Goal: Find specific page/section: Find specific page/section

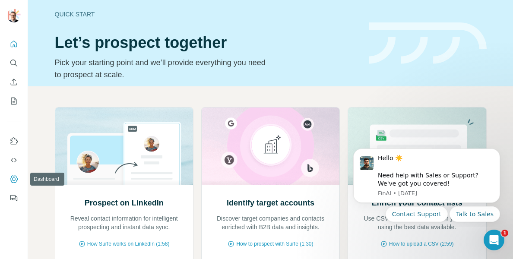
click at [12, 180] on icon "Dashboard" at bounding box center [14, 179] width 9 height 9
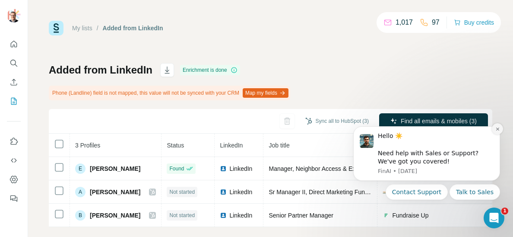
click at [496, 128] on icon "Dismiss notification" at bounding box center [497, 129] width 5 height 5
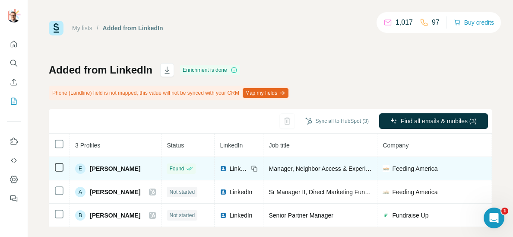
click at [108, 167] on span "[PERSON_NAME]" at bounding box center [115, 168] width 51 height 9
